Goal: Find contact information: Find contact information

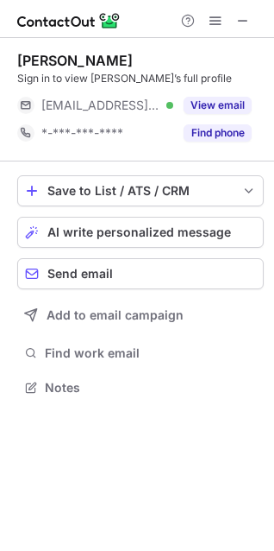
scroll to position [375, 274]
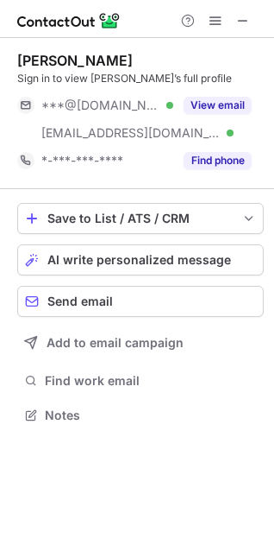
scroll to position [403, 274]
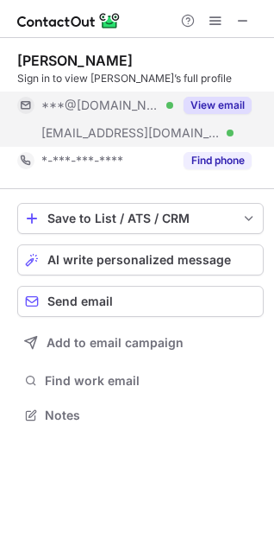
click at [212, 97] on button "View email" at bounding box center [218, 105] width 68 height 17
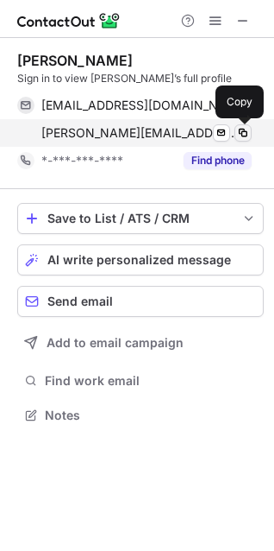
click at [242, 130] on span at bounding box center [244, 133] width 14 height 14
